Goal: Information Seeking & Learning: Find specific fact

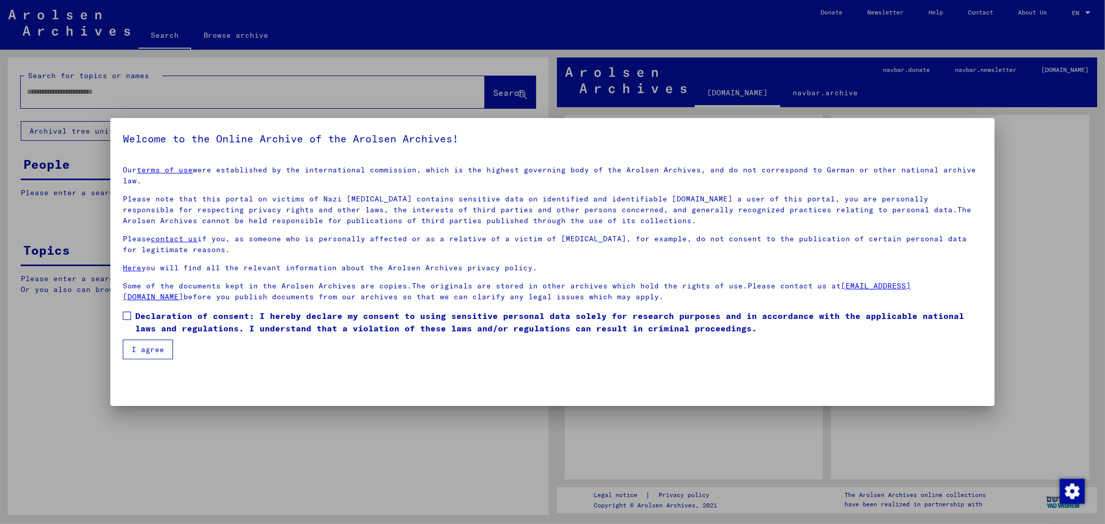
click at [127, 312] on span at bounding box center [127, 316] width 8 height 8
click at [138, 340] on button "I agree" at bounding box center [148, 350] width 50 height 20
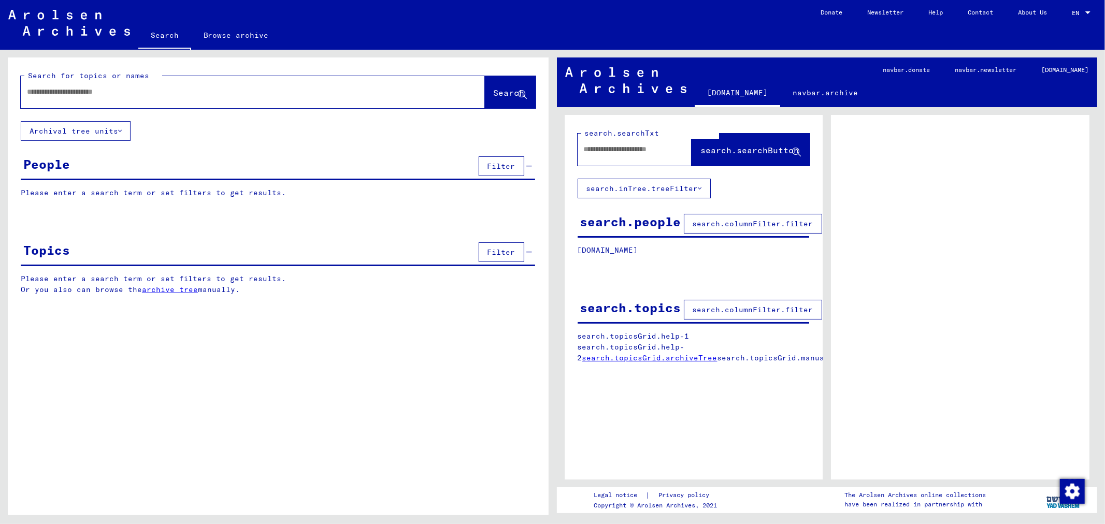
click at [231, 93] on input "text" at bounding box center [243, 92] width 433 height 11
type input "*******"
click at [493, 102] on button "Search" at bounding box center [510, 92] width 51 height 32
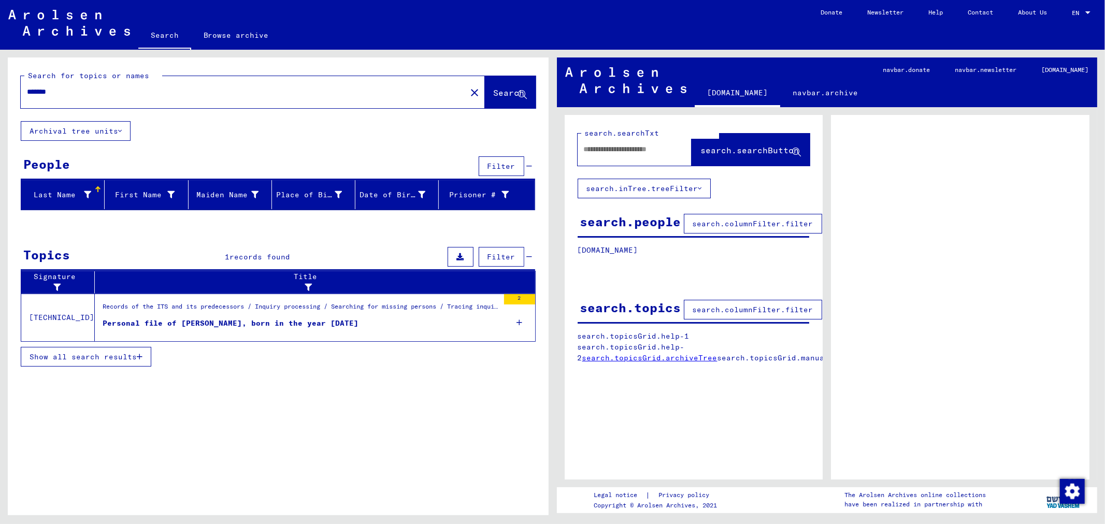
click at [205, 322] on div "Personal file of [PERSON_NAME], born in the year [DATE]" at bounding box center [231, 323] width 256 height 11
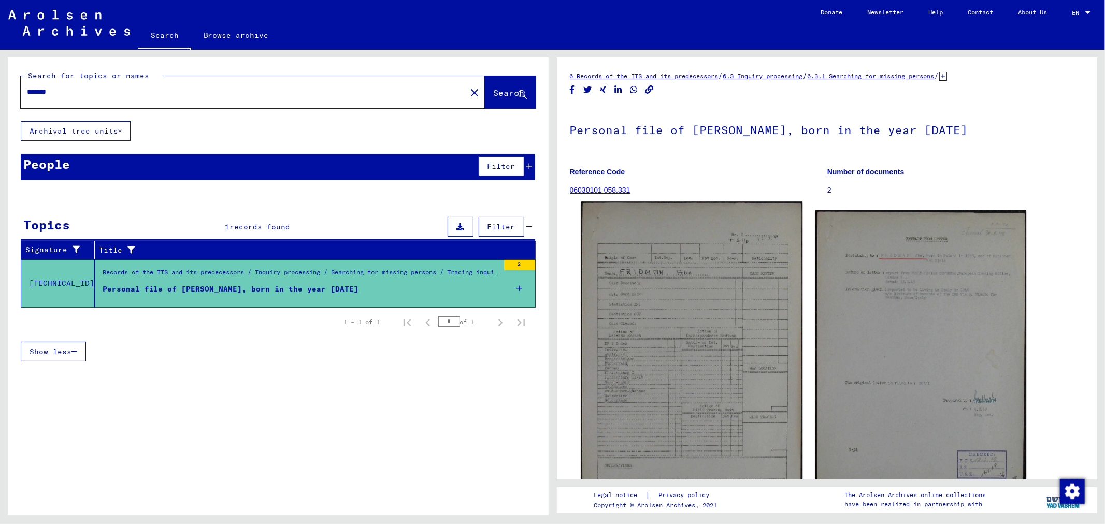
click at [659, 295] on img at bounding box center [691, 380] width 221 height 356
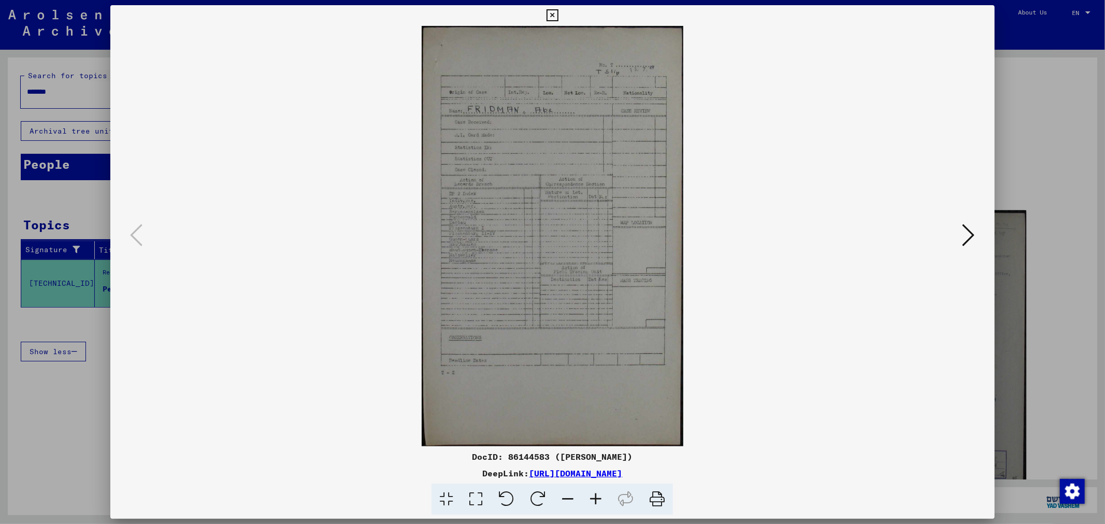
click at [578, 472] on link "[URL][DOMAIN_NAME]" at bounding box center [575, 473] width 93 height 10
click at [969, 236] on icon at bounding box center [969, 235] width 12 height 25
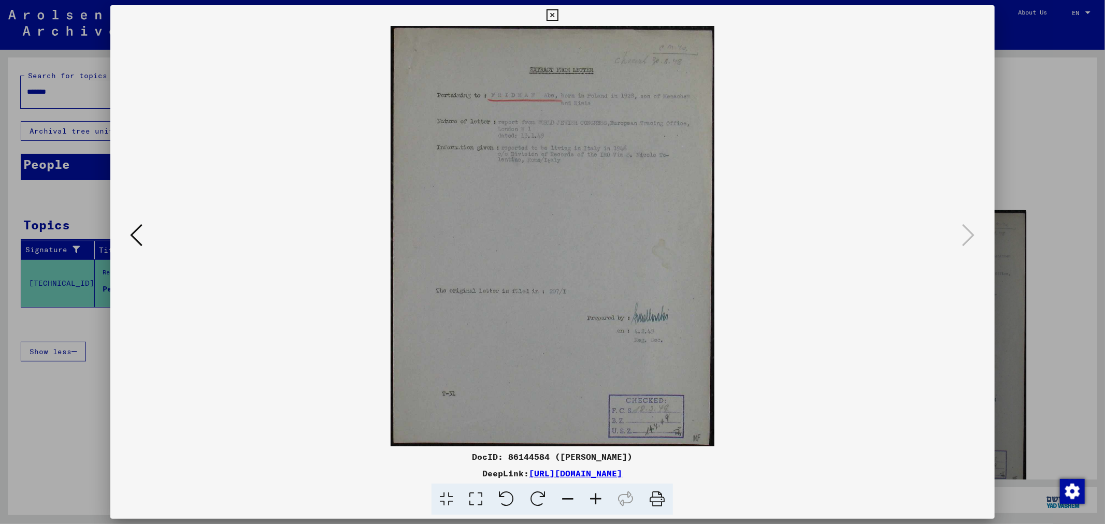
click at [551, 16] on icon at bounding box center [553, 15] width 12 height 12
